Goal: Information Seeking & Learning: Learn about a topic

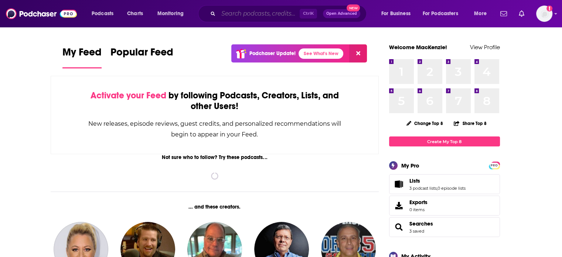
click at [268, 13] on input "Search podcasts, credits, & more..." at bounding box center [258, 14] width 81 height 12
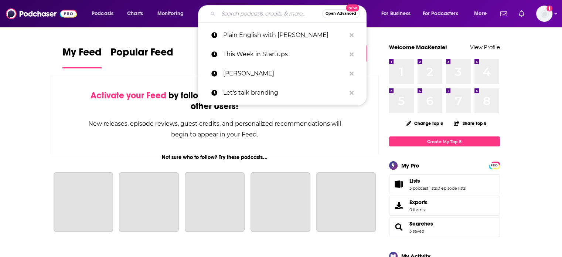
paste input "Bartender at Large"
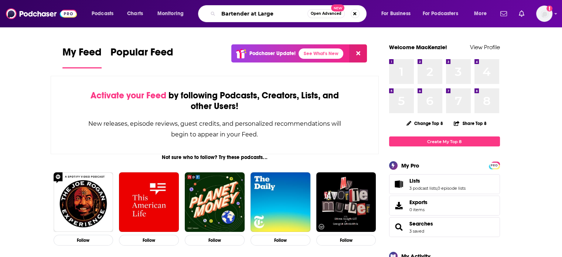
type input "Bartender at Large"
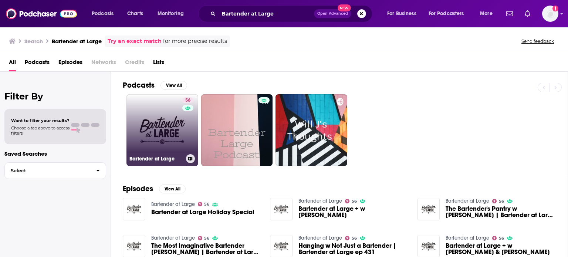
click at [153, 131] on link "56 Bartender at Large" at bounding box center [162, 130] width 72 height 72
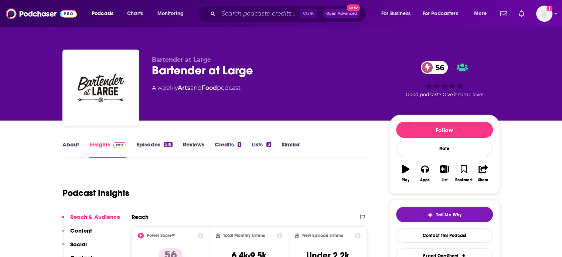
click at [329, 171] on div "Podcast Insights" at bounding box center [211, 189] width 299 height 38
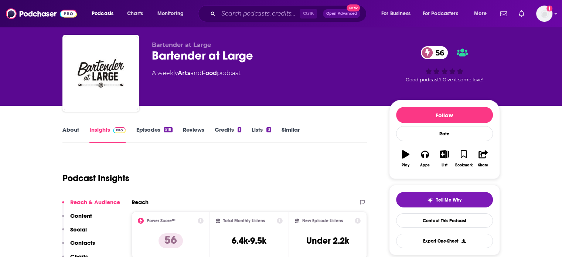
scroll to position [30, 0]
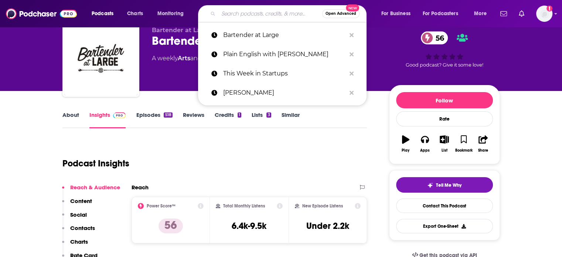
click at [263, 10] on input "Search podcasts, credits, & more..." at bounding box center [270, 14] width 104 height 12
paste input "The Cocktail Lovers"
type input "The Cocktail Lovers"
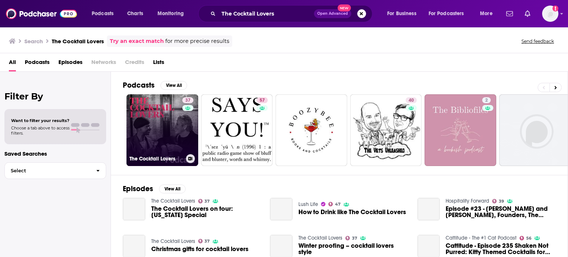
click at [163, 125] on link "37 The Cocktail Lovers" at bounding box center [162, 130] width 72 height 72
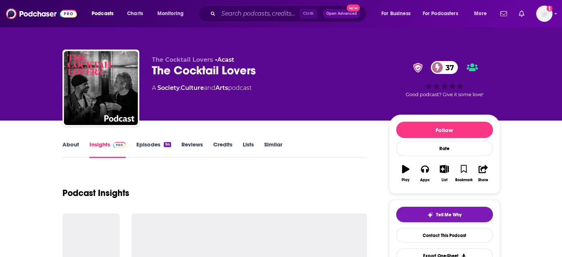
click at [338, 174] on div "Podcast Insights" at bounding box center [214, 189] width 305 height 38
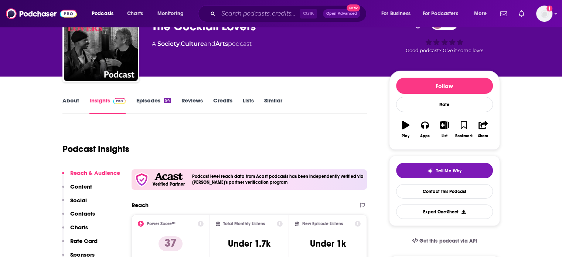
scroll to position [44, 0]
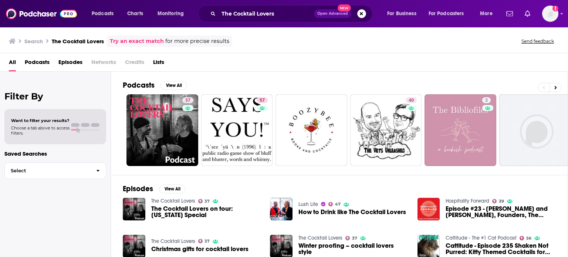
drag, startPoint x: 309, startPoint y: 204, endPoint x: 303, endPoint y: 204, distance: 5.5
click at [303, 204] on link "Lush Life" at bounding box center [308, 204] width 20 height 6
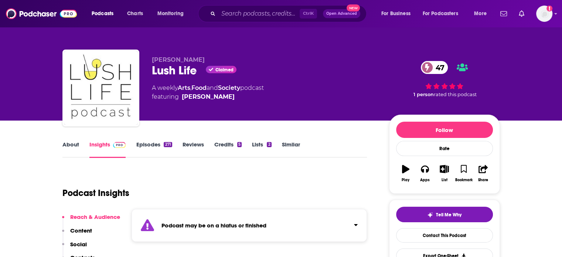
click at [264, 228] on strong "Podcast may be on a hiatus or finished" at bounding box center [214, 225] width 105 height 7
click at [311, 191] on div "Podcast Insights" at bounding box center [211, 189] width 299 height 38
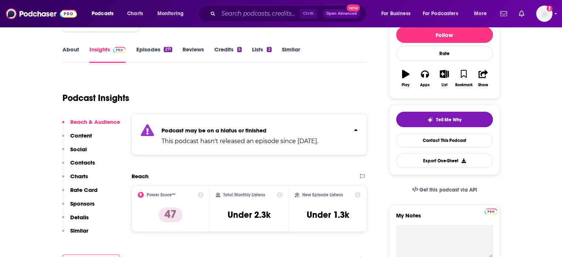
scroll to position [103, 0]
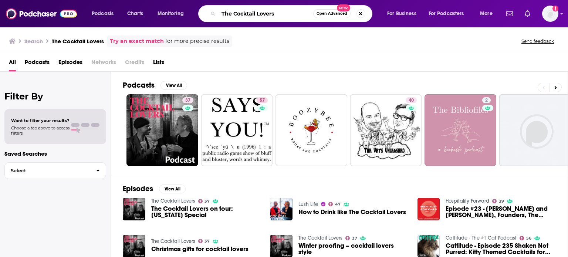
click at [277, 15] on input "The Cocktail Lovers" at bounding box center [265, 14] width 95 height 12
click at [74, 223] on div "Filter By Want to filter your results? Choose a tab above to access filters. Sa…" at bounding box center [55, 200] width 111 height 257
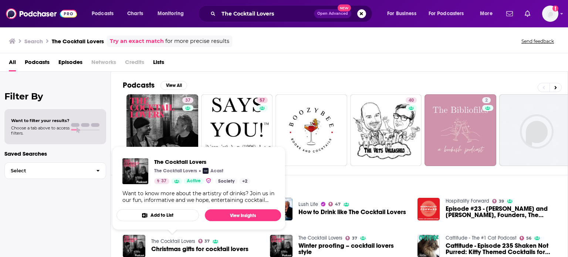
click at [158, 241] on link "The Cocktail Lovers" at bounding box center [173, 241] width 44 height 6
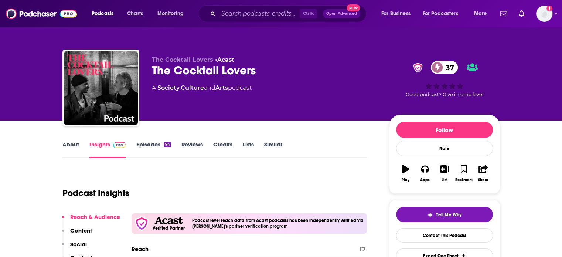
click at [71, 146] on link "About" at bounding box center [70, 149] width 17 height 17
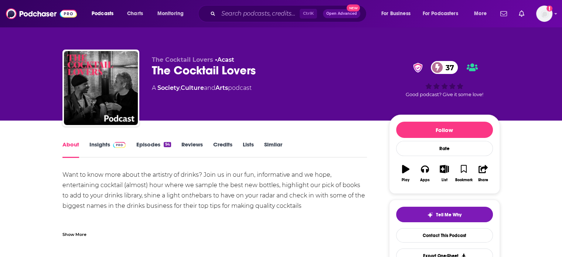
click at [101, 144] on link "Insights" at bounding box center [107, 149] width 37 height 17
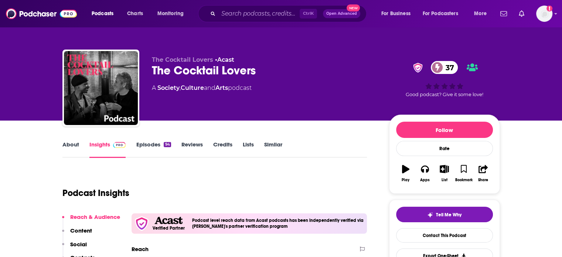
click at [392, 188] on div "Follow Rate Play Apps List Bookmark Share" at bounding box center [444, 154] width 111 height 79
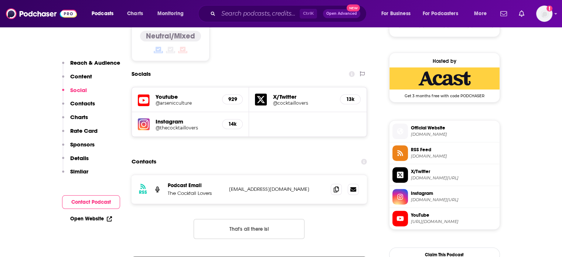
scroll to position [520, 0]
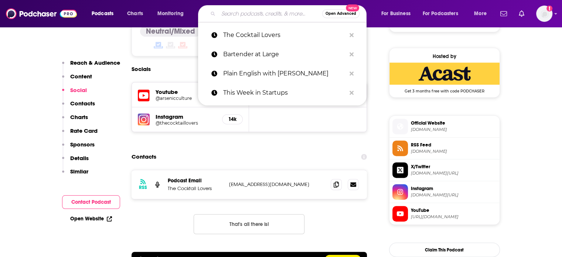
click at [273, 14] on input "Search podcasts, credits, & more..." at bounding box center [270, 14] width 104 height 12
paste input "Whiskey Lore"
type input "Whiskey Lore"
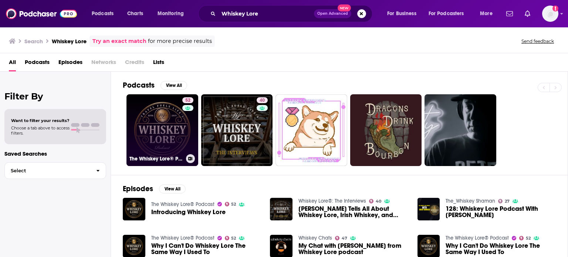
click at [156, 119] on link "52 The Whiskey Lore® Podcast" at bounding box center [162, 130] width 72 height 72
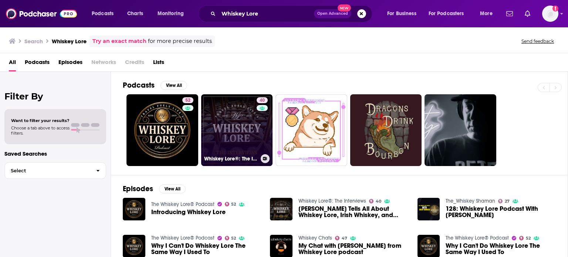
click at [243, 123] on link "40 Whiskey Lore®: The Interviews" at bounding box center [237, 130] width 72 height 72
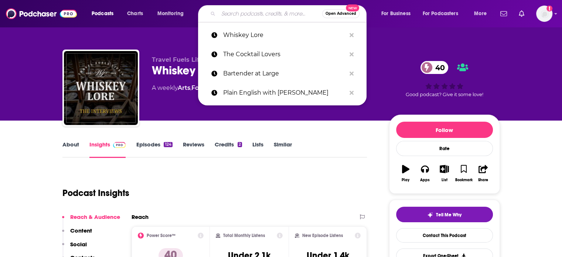
click at [258, 15] on input "Search podcasts, credits, & more..." at bounding box center [270, 14] width 104 height 12
paste input "Cocktail Academy"
type input "Cocktail Academy"
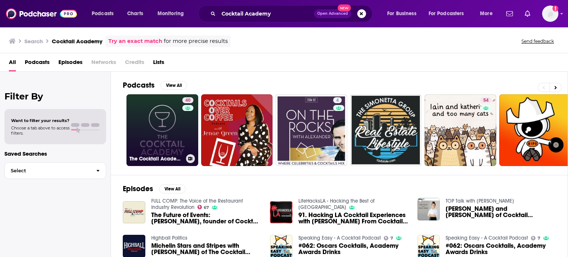
click at [167, 126] on link "40 The Cocktail Academy" at bounding box center [162, 130] width 72 height 72
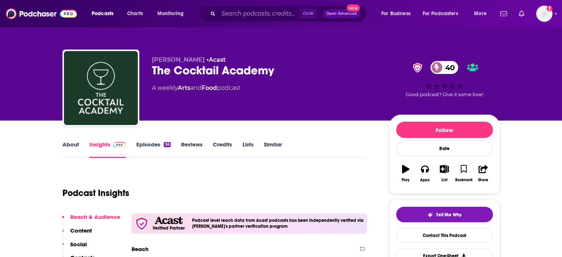
click at [330, 180] on div "Podcast Insights" at bounding box center [211, 189] width 299 height 38
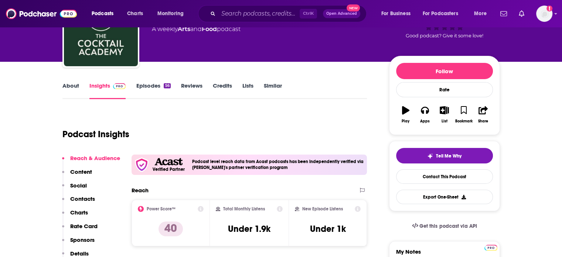
scroll to position [59, 0]
